Goal: Task Accomplishment & Management: Manage account settings

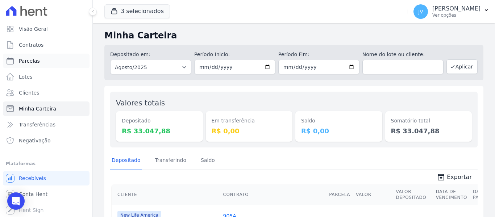
click at [34, 57] on span "Parcelas" at bounding box center [29, 60] width 21 height 7
select select
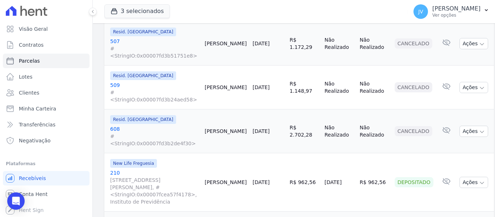
scroll to position [1035, 0]
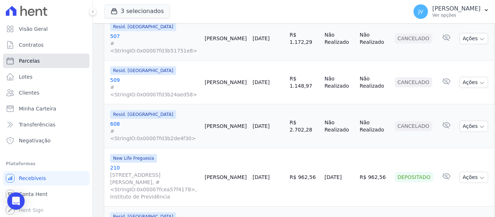
click at [35, 62] on span "Parcelas" at bounding box center [29, 60] width 21 height 7
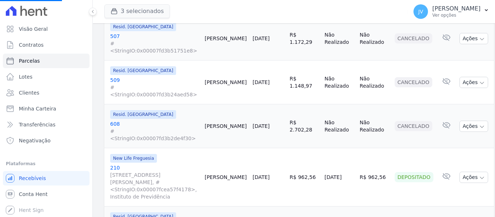
select select
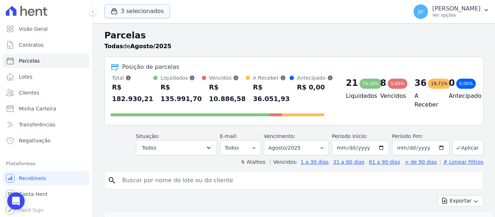
click at [156, 12] on button "3 selecionados" at bounding box center [137, 11] width 66 height 14
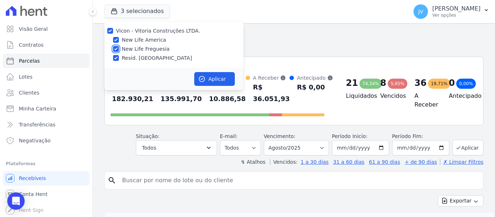
click at [115, 49] on input "New Life Freguesia" at bounding box center [116, 49] width 6 height 6
checkbox input "false"
click at [115, 58] on input "Resid. [GEOGRAPHIC_DATA]" at bounding box center [116, 58] width 6 height 6
checkbox input "false"
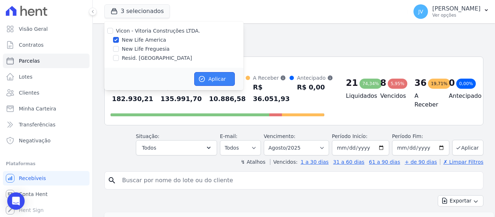
click at [200, 78] on icon "button" at bounding box center [201, 78] width 7 height 7
select select
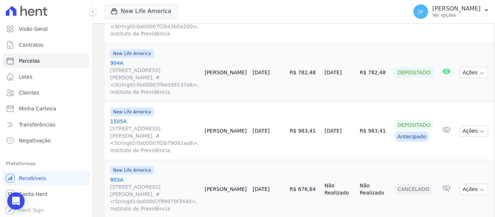
scroll to position [761, 0]
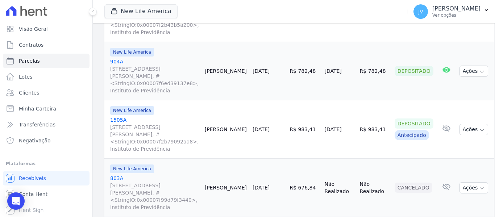
drag, startPoint x: 413, startPoint y: 68, endPoint x: 385, endPoint y: 69, distance: 27.5
click at [395, 118] on div "Depositado" at bounding box center [414, 123] width 39 height 10
copy div "Depositado"
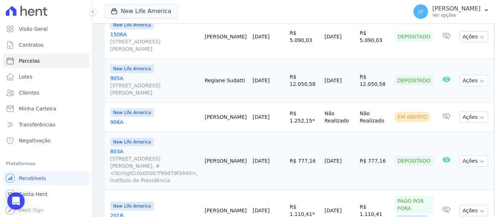
scroll to position [1075, 0]
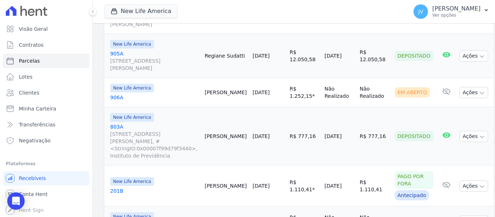
select select
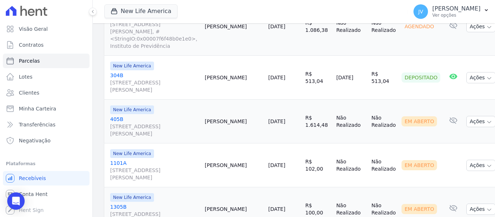
scroll to position [362, 0]
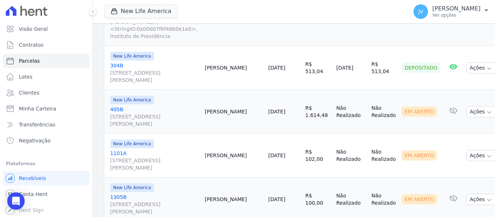
click at [232, 46] on td "[PERSON_NAME]" at bounding box center [233, 68] width 63 height 44
